Goal: Find specific page/section: Find specific page/section

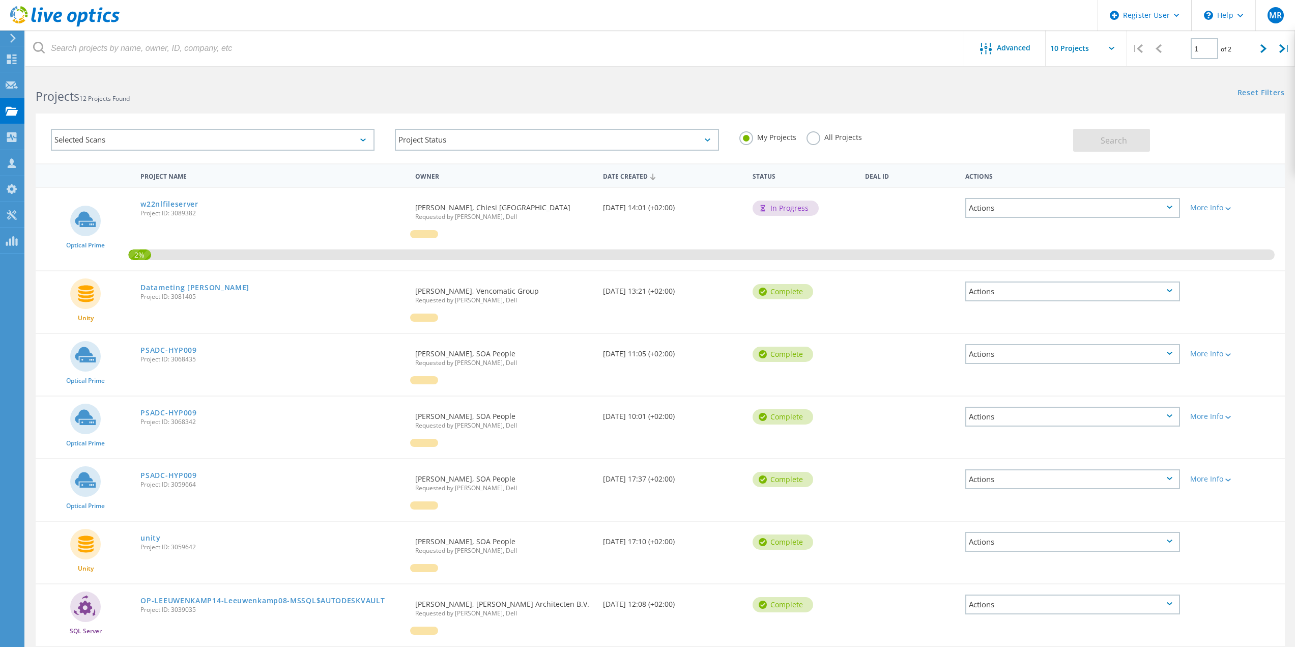
click at [196, 142] on div "Selected Scans" at bounding box center [213, 140] width 324 height 22
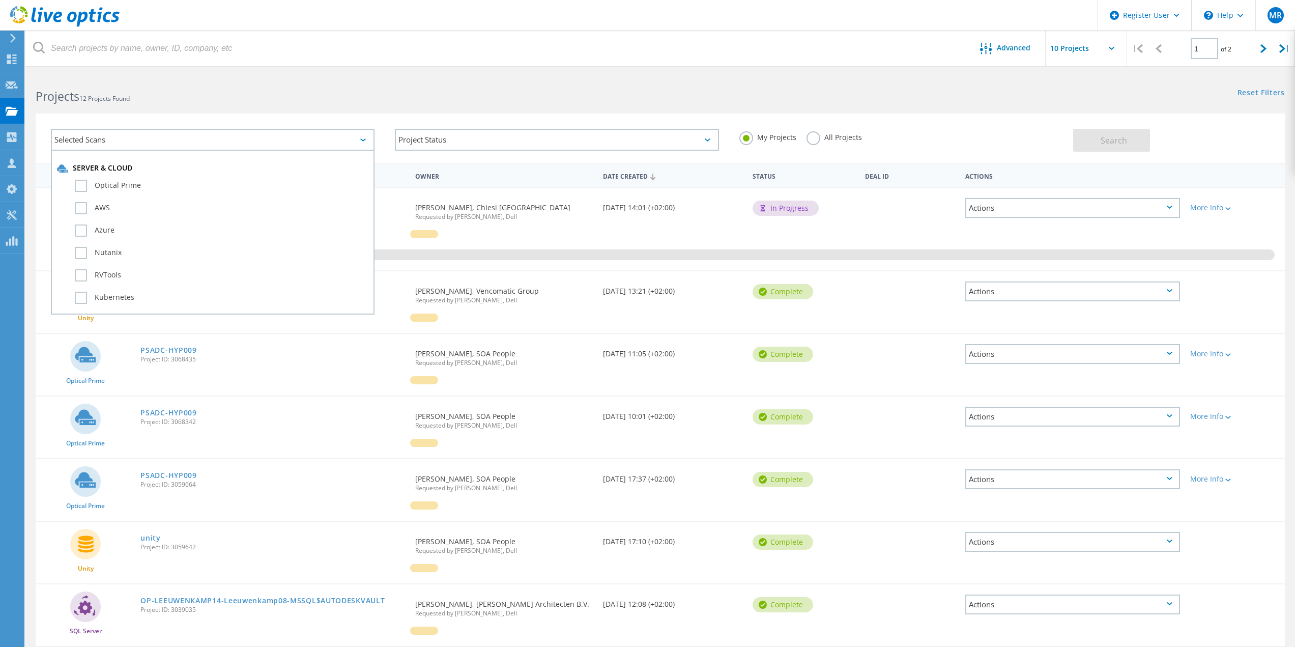
click at [213, 107] on div "Selected Scans Server & Cloud Optical Prime AWS Azure Nutanix RVTools Kubernete…" at bounding box center [660, 132] width 1270 height 63
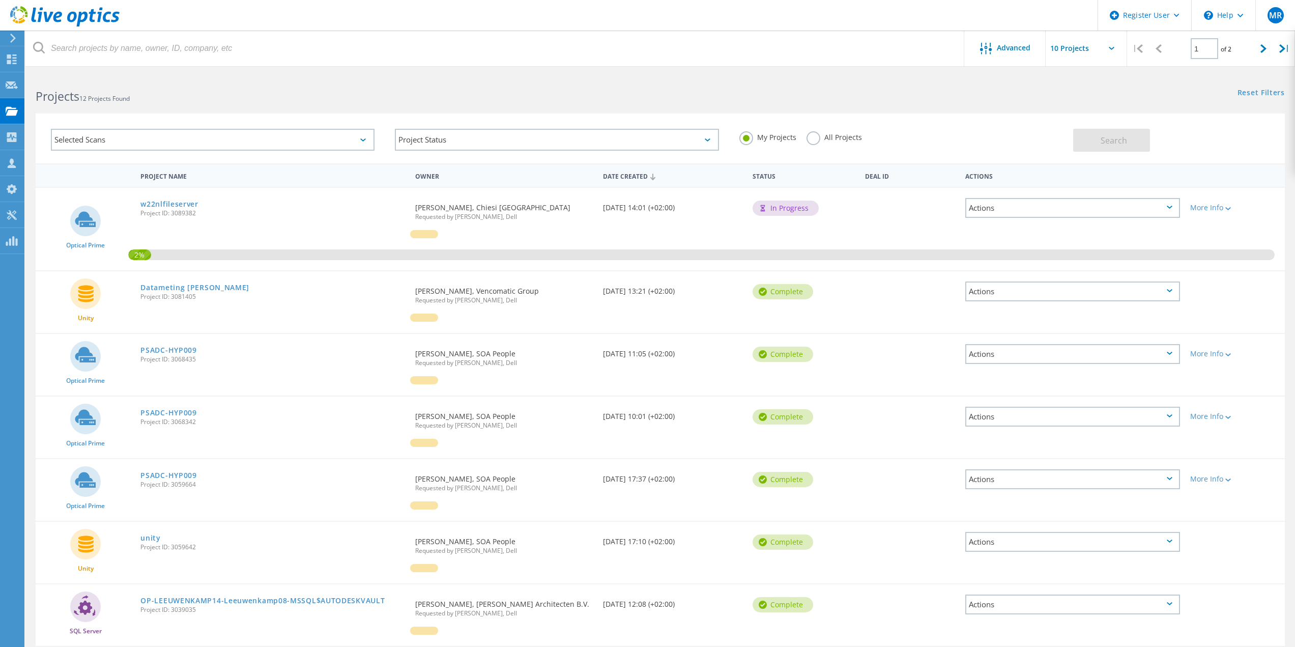
click at [813, 134] on label "All Projects" at bounding box center [834, 136] width 55 height 10
click at [0, 0] on input "All Projects" at bounding box center [0, 0] width 0 height 0
click at [1142, 146] on button "Search" at bounding box center [1111, 140] width 77 height 23
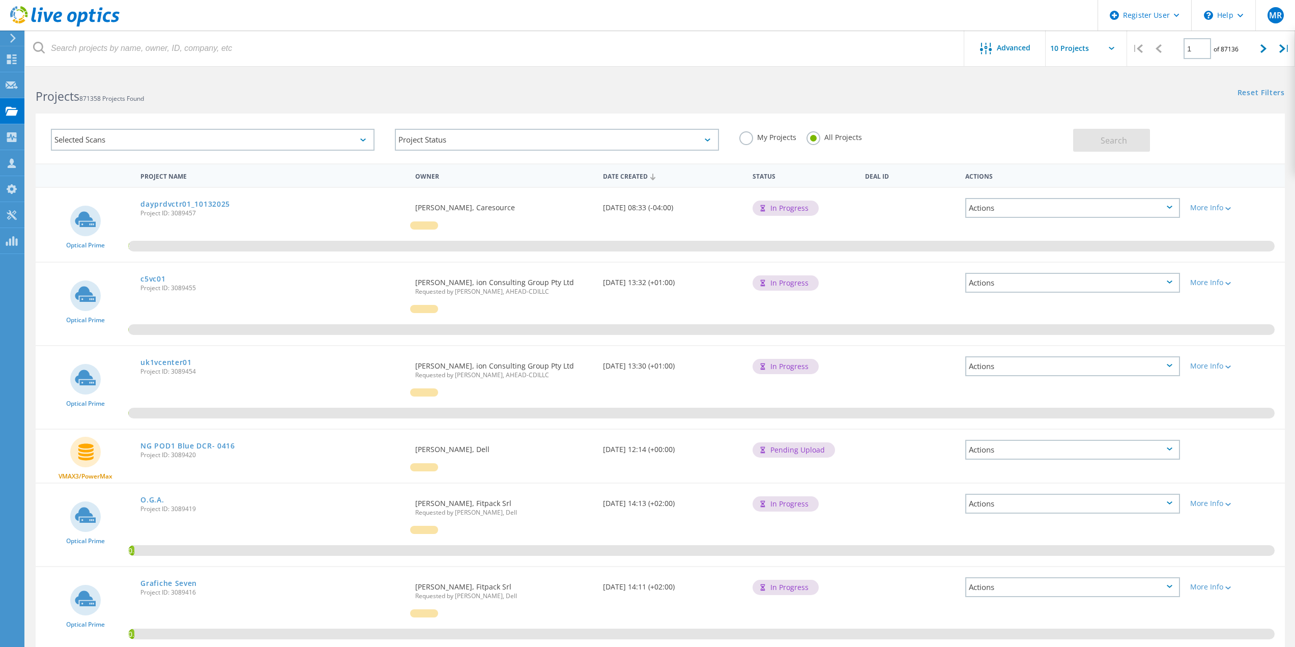
click at [134, 143] on div "Selected Scans" at bounding box center [213, 140] width 324 height 22
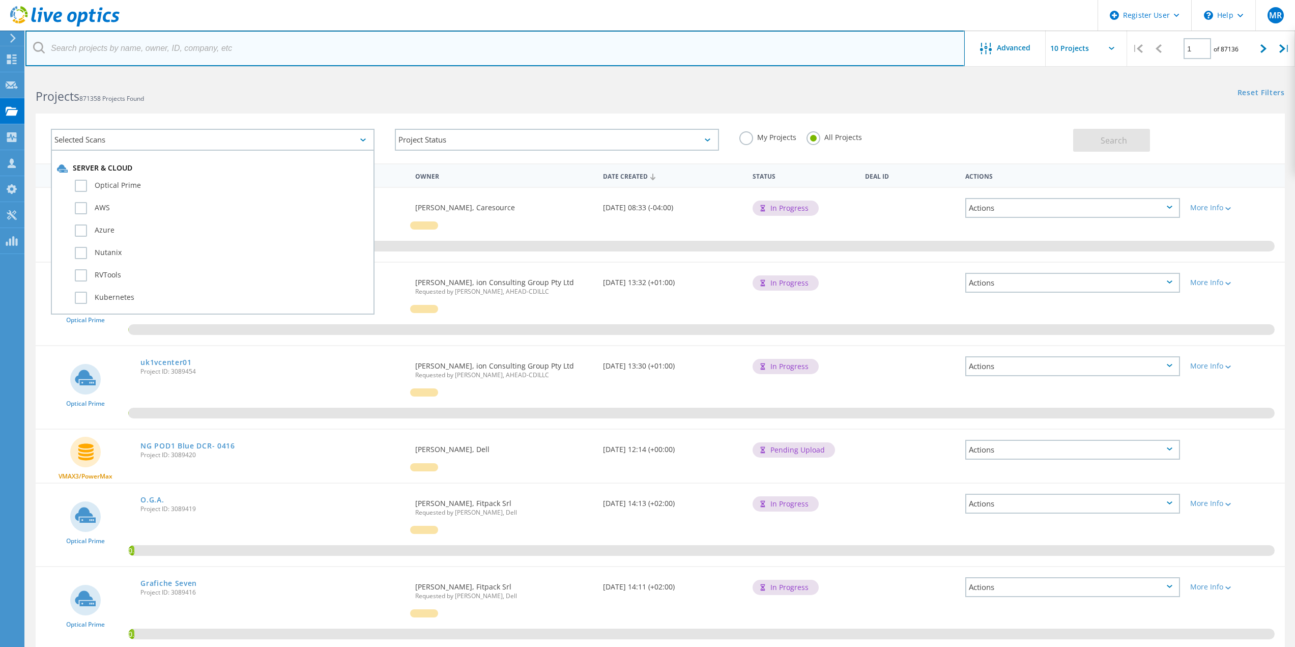
click at [110, 62] on input "text" at bounding box center [495, 49] width 940 height 36
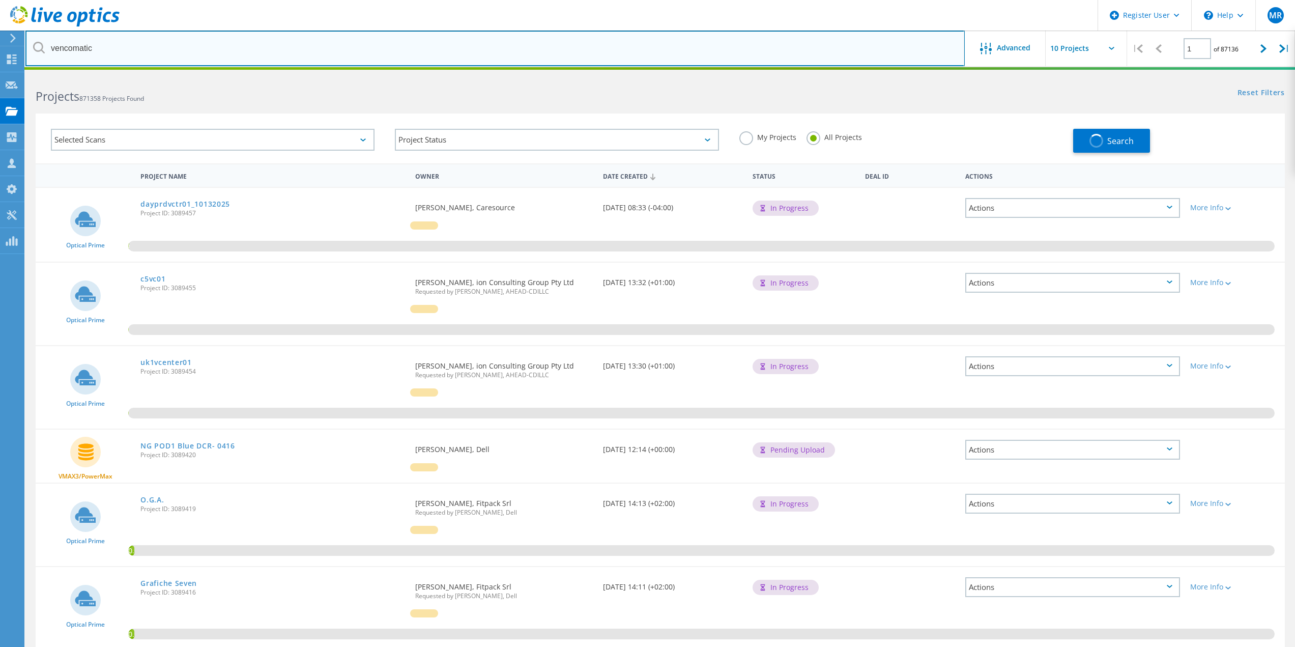
click at [119, 48] on input "vencomatic" at bounding box center [495, 49] width 940 height 36
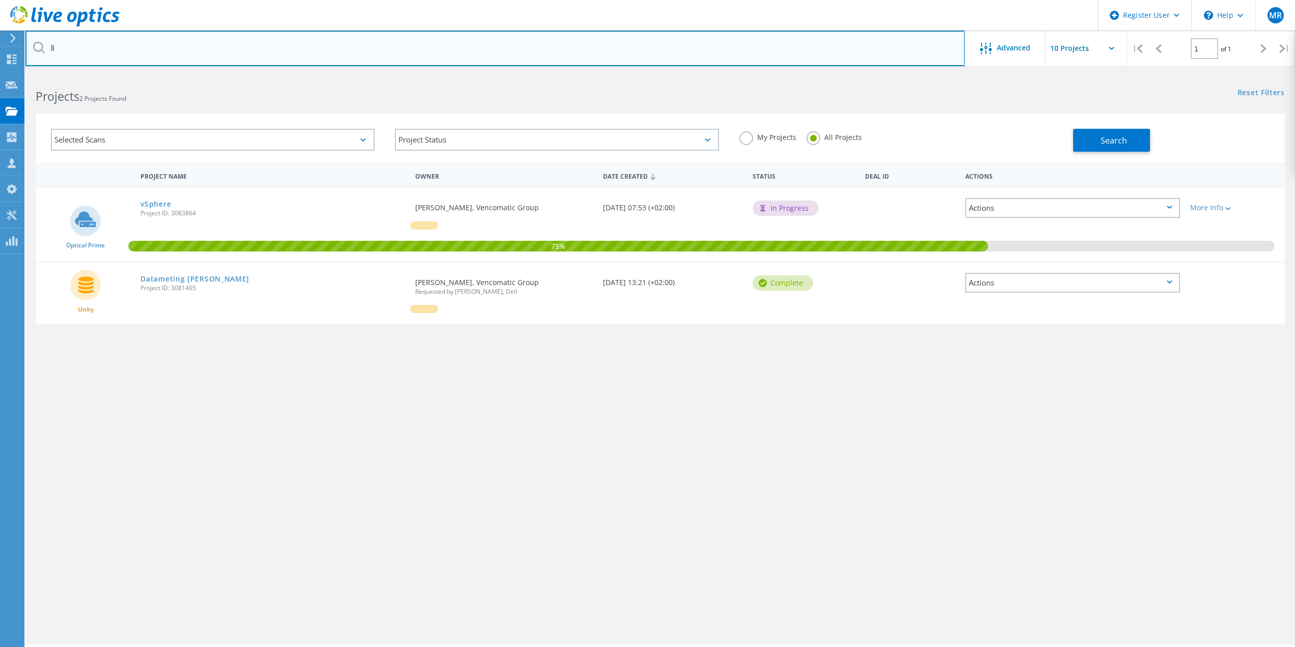
type input "l"
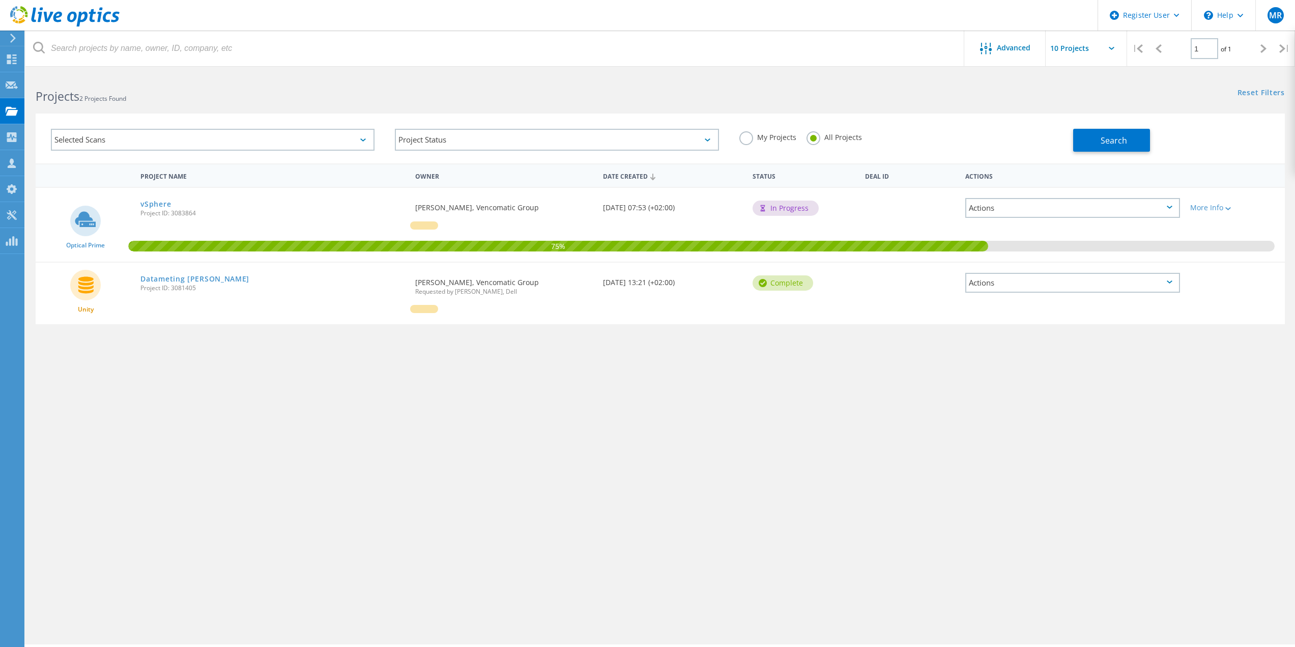
click at [698, 345] on div "Project Name Owner Date Created Status Deal Id Actions Optical Prime vSphere Pr…" at bounding box center [661, 295] width 1250 height 265
drag, startPoint x: 1207, startPoint y: 201, endPoint x: 1212, endPoint y: 209, distance: 9.3
click at [1207, 201] on div "More Info" at bounding box center [1235, 205] width 100 height 34
click at [1212, 210] on div "More Info" at bounding box center [1236, 207] width 90 height 7
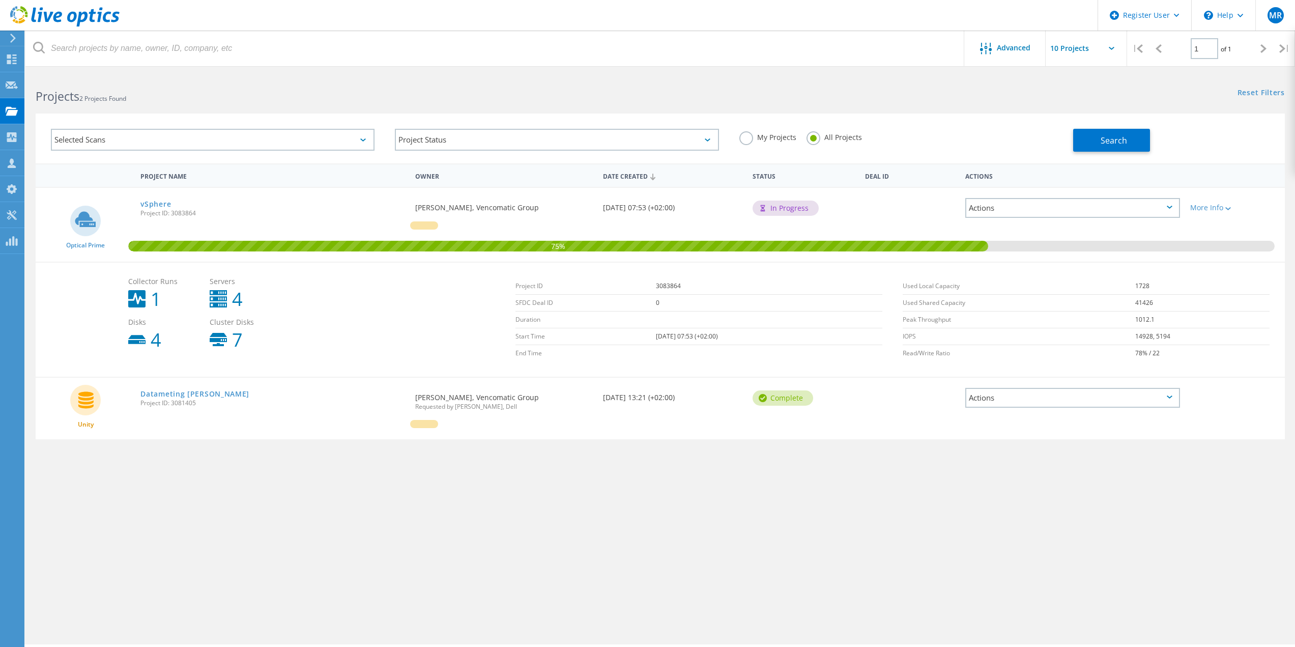
drag, startPoint x: 728, startPoint y: 343, endPoint x: 663, endPoint y: 332, distance: 66.5
click at [663, 332] on td "[DATE] 07:53 (+02:00)" at bounding box center [769, 336] width 227 height 17
click at [656, 347] on td at bounding box center [769, 353] width 227 height 17
click at [645, 207] on div "Date Created [DATE] 07:53 (+02:00)" at bounding box center [673, 205] width 150 height 34
